Goal: Navigation & Orientation: Find specific page/section

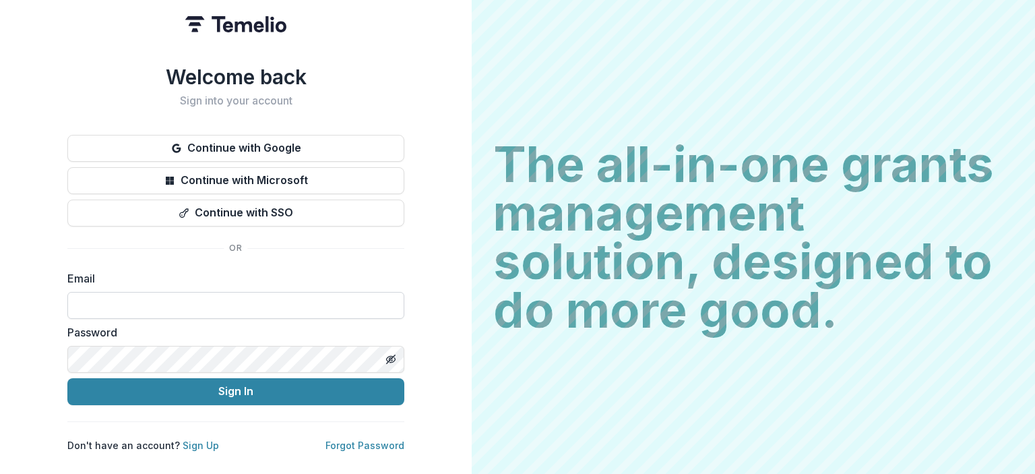
click at [113, 292] on input at bounding box center [235, 305] width 337 height 27
type input "**********"
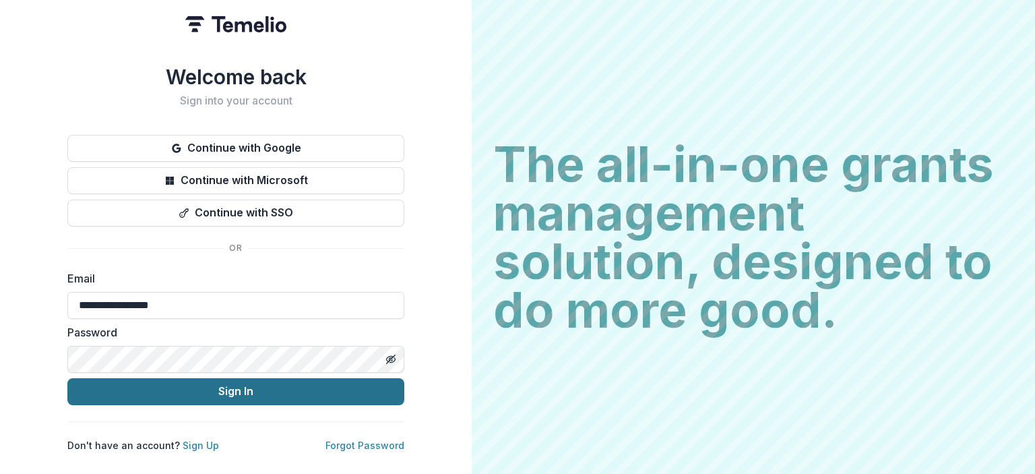
click at [187, 385] on button "Sign In" at bounding box center [235, 391] width 337 height 27
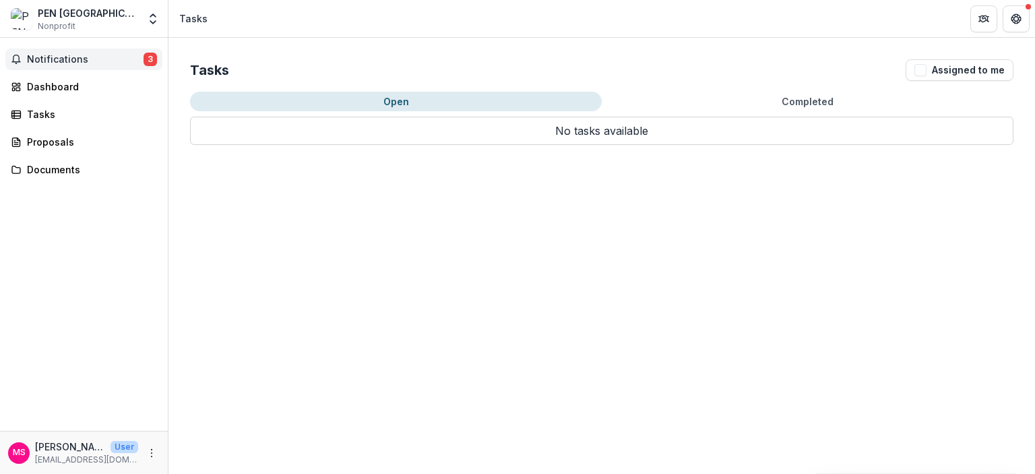
click at [82, 67] on button "Notifications 3" at bounding box center [83, 60] width 157 height 22
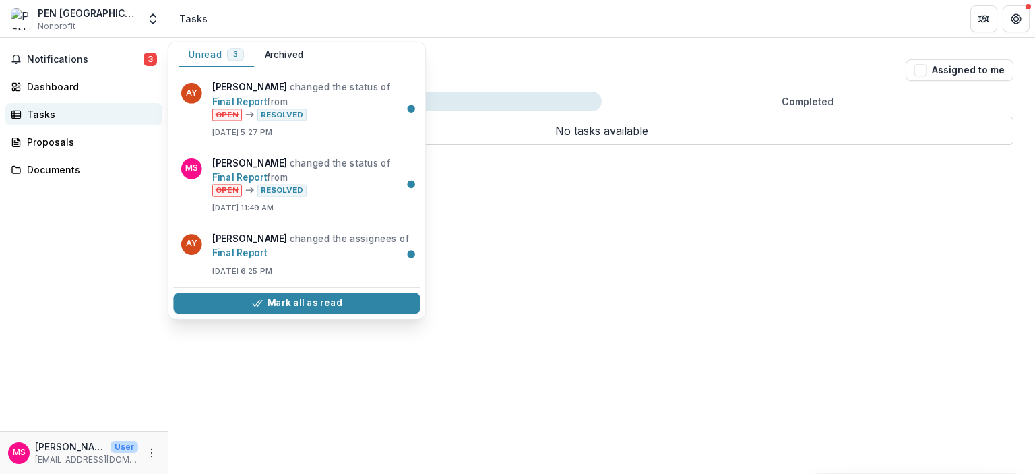
click at [73, 108] on div "Tasks" at bounding box center [89, 114] width 125 height 14
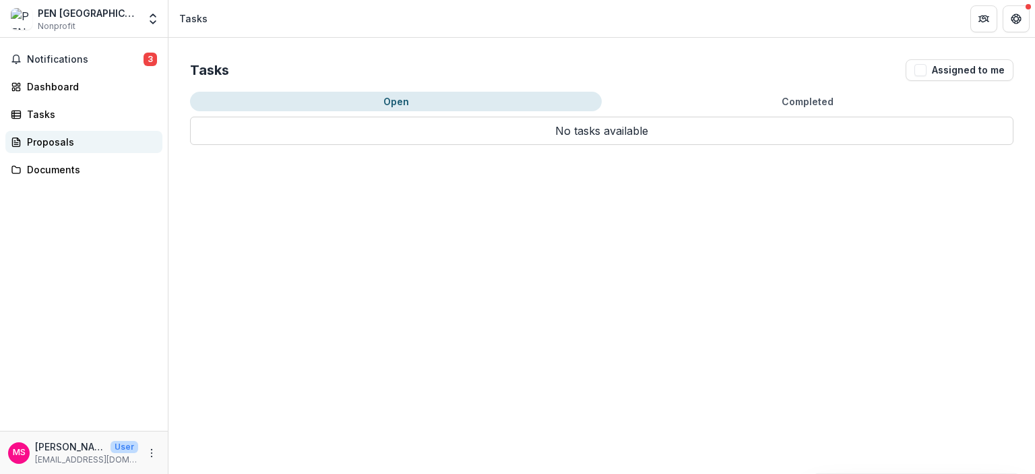
click at [76, 142] on div "Proposals" at bounding box center [89, 142] width 125 height 14
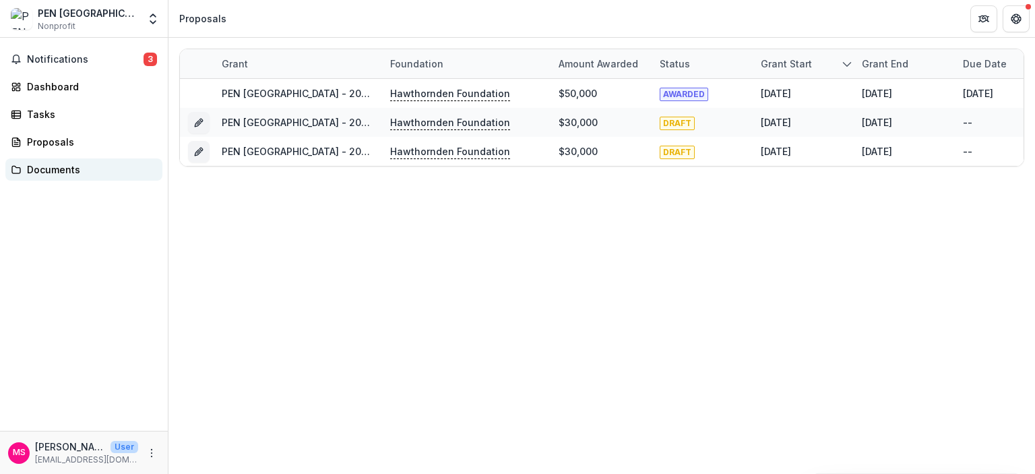
click at [75, 164] on div "Documents" at bounding box center [89, 169] width 125 height 14
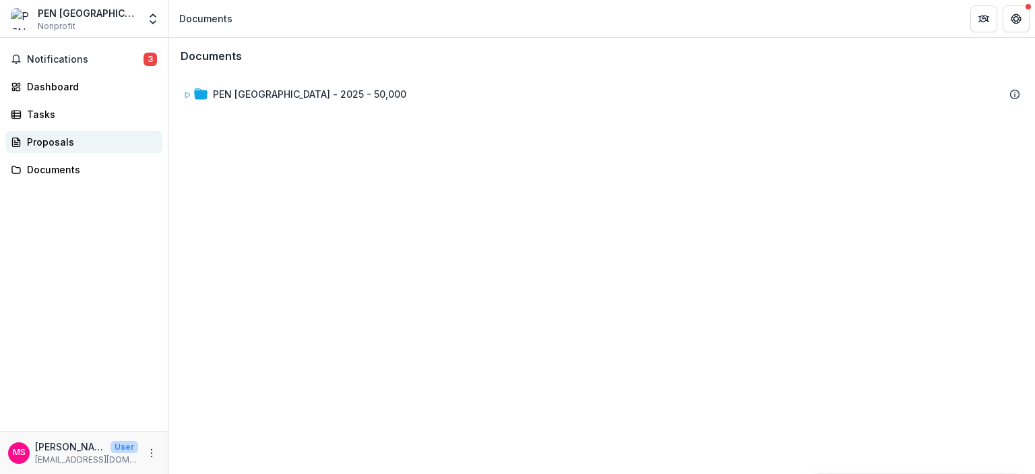
click at [84, 144] on div "Proposals" at bounding box center [89, 142] width 125 height 14
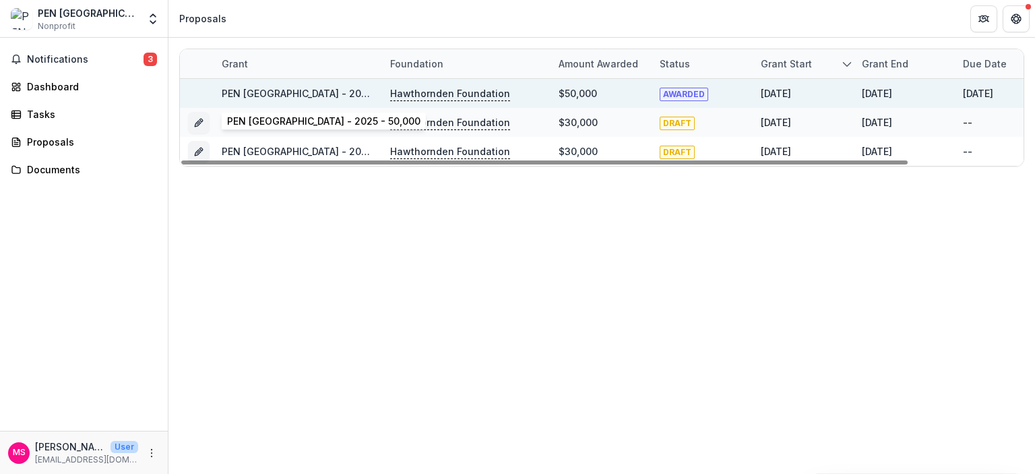
click at [340, 90] on link "PEN Ukraine - 2025 - 50,000" at bounding box center [318, 93] width 193 height 11
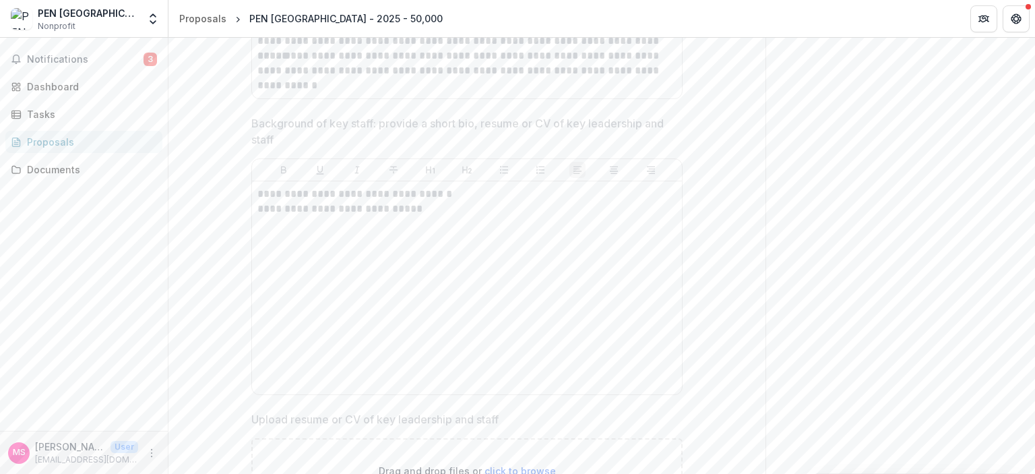
scroll to position [887, 0]
